Goal: Transaction & Acquisition: Purchase product/service

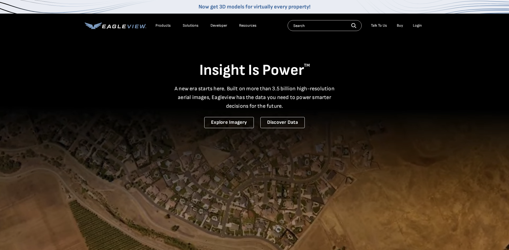
click at [419, 25] on div "Login" at bounding box center [417, 25] width 9 height 5
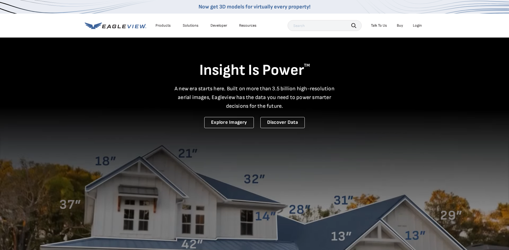
click at [419, 25] on div "Login" at bounding box center [417, 25] width 9 height 5
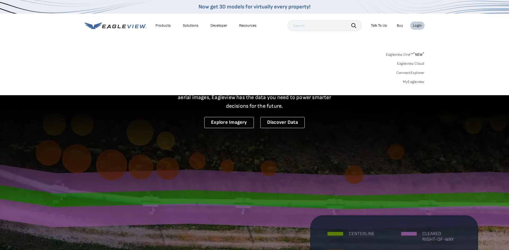
click at [418, 82] on link "MyEagleview" at bounding box center [414, 81] width 22 height 5
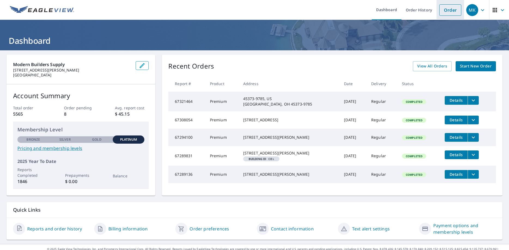
click at [444, 11] on link "Order" at bounding box center [450, 9] width 22 height 11
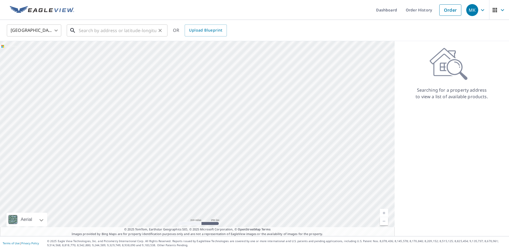
click at [104, 32] on input "text" at bounding box center [118, 30] width 78 height 15
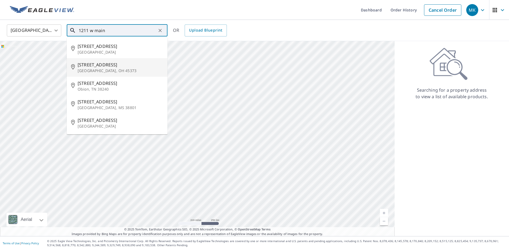
click at [101, 65] on span "1211 W Main St" at bounding box center [120, 65] width 85 height 7
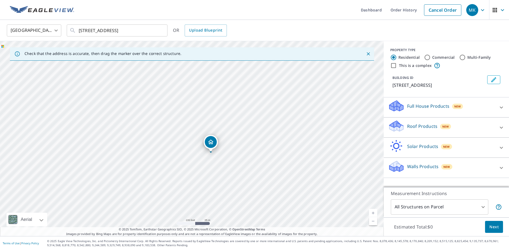
drag, startPoint x: 262, startPoint y: 99, endPoint x: 243, endPoint y: 132, distance: 38.0
click at [243, 132] on div "1211 W Main St Troy, OH 45373" at bounding box center [192, 138] width 384 height 195
drag, startPoint x: 210, startPoint y: 180, endPoint x: 270, endPoint y: 41, distance: 152.0
click at [270, 41] on div "United States US ​ 1211 W Main St Troy, OH 45373 ​ OR Upload Blueprint Check th…" at bounding box center [254, 128] width 509 height 216
click at [222, 109] on div "1211 W Main St Troy, OH 45373" at bounding box center [192, 138] width 384 height 195
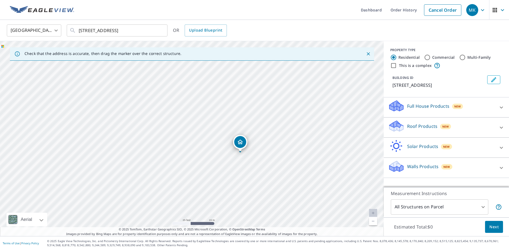
drag, startPoint x: 221, startPoint y: 141, endPoint x: 244, endPoint y: 77, distance: 68.1
click at [244, 77] on div "1211 W Main St Troy, OH 45373" at bounding box center [192, 138] width 384 height 195
click at [148, 29] on input "1211 W Main St Troy, OH 45373" at bounding box center [118, 30] width 78 height 15
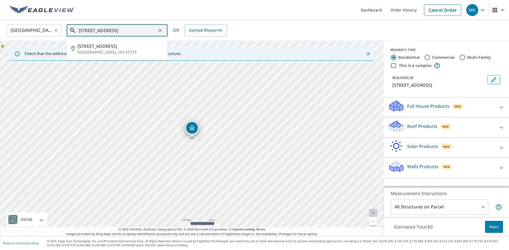
type input "1211 W Main St Troy, OH 45373 #155"
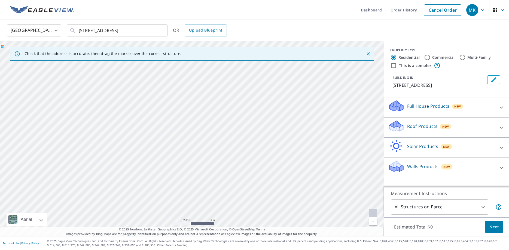
drag, startPoint x: 251, startPoint y: 143, endPoint x: 191, endPoint y: 243, distance: 117.0
click at [191, 243] on div "Dashboard Order History Cancel Order MK United States US ​ 1211 W Main St Troy,…" at bounding box center [254, 125] width 509 height 250
click at [212, 112] on div "1211 W Main St Troy, OH 45373" at bounding box center [192, 138] width 384 height 195
drag, startPoint x: 229, startPoint y: 99, endPoint x: 279, endPoint y: 181, distance: 97.0
click at [294, 207] on div "1211 W Main St Troy, OH 45373" at bounding box center [192, 138] width 384 height 195
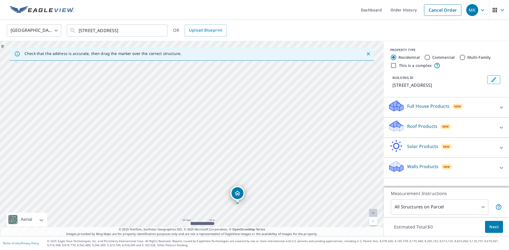
drag, startPoint x: 260, startPoint y: 128, endPoint x: 287, endPoint y: 71, distance: 62.8
click at [287, 71] on div "1211 W Main St Troy, OH 45373" at bounding box center [192, 138] width 384 height 195
drag, startPoint x: 238, startPoint y: 191, endPoint x: 203, endPoint y: 67, distance: 128.7
click at [203, 67] on div "1211 W Main St Troy, OH 45373" at bounding box center [192, 138] width 384 height 195
click at [393, 66] on input "This is a complex" at bounding box center [393, 65] width 7 height 7
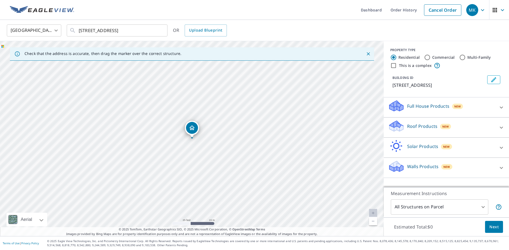
checkbox input "true"
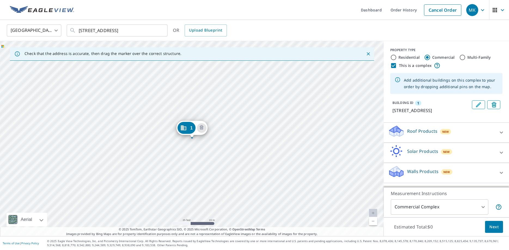
radio input "false"
radio input "true"
type input "4"
click at [503, 133] on icon at bounding box center [501, 132] width 7 height 7
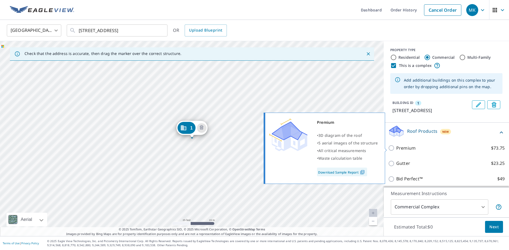
click at [390, 147] on input "Premium $73.75" at bounding box center [392, 148] width 8 height 7
checkbox input "true"
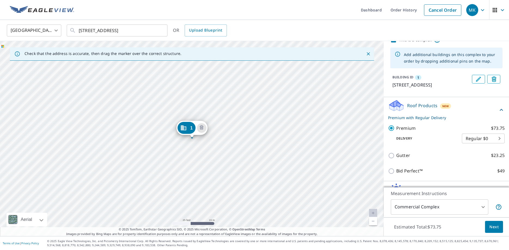
scroll to position [36, 0]
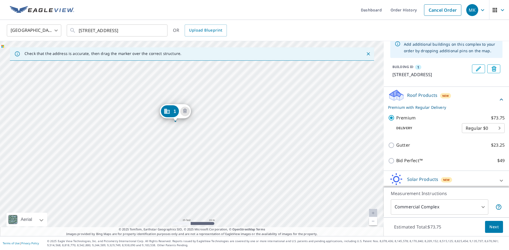
drag, startPoint x: 342, startPoint y: 161, endPoint x: 305, endPoint y: 176, distance: 40.3
click at [305, 176] on div "1 1211 W Main St Troy, OH 45373" at bounding box center [192, 138] width 384 height 195
click at [497, 225] on span "Next" at bounding box center [493, 227] width 9 height 7
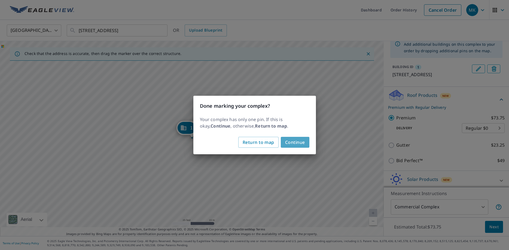
click at [293, 142] on span "Continue" at bounding box center [295, 143] width 20 height 8
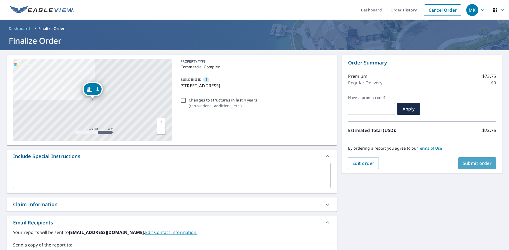
click at [479, 164] on span "Submit order" at bounding box center [476, 163] width 29 height 6
checkbox input "true"
